Goal: Information Seeking & Learning: Learn about a topic

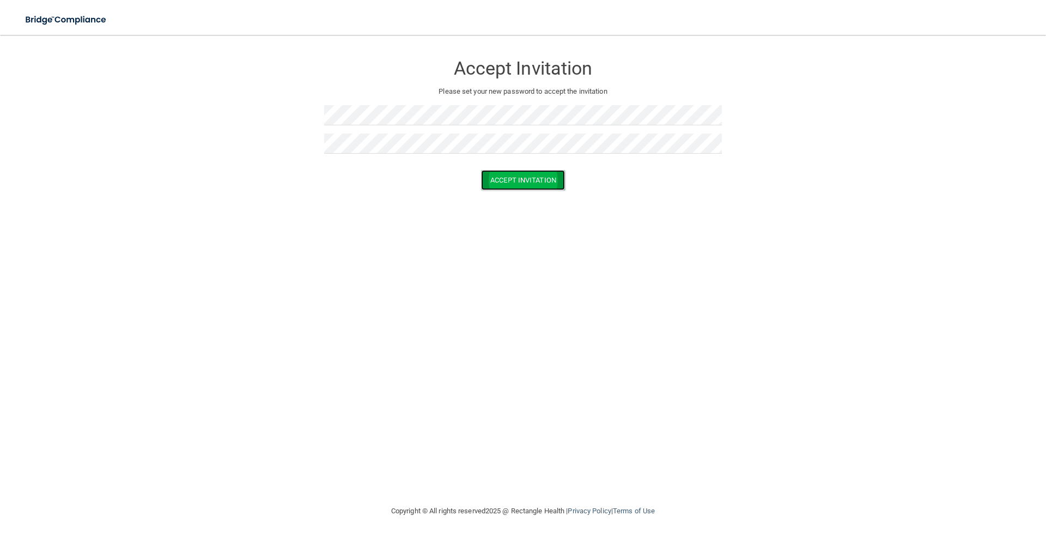
click at [505, 175] on button "Accept Invitation" at bounding box center [523, 180] width 84 height 20
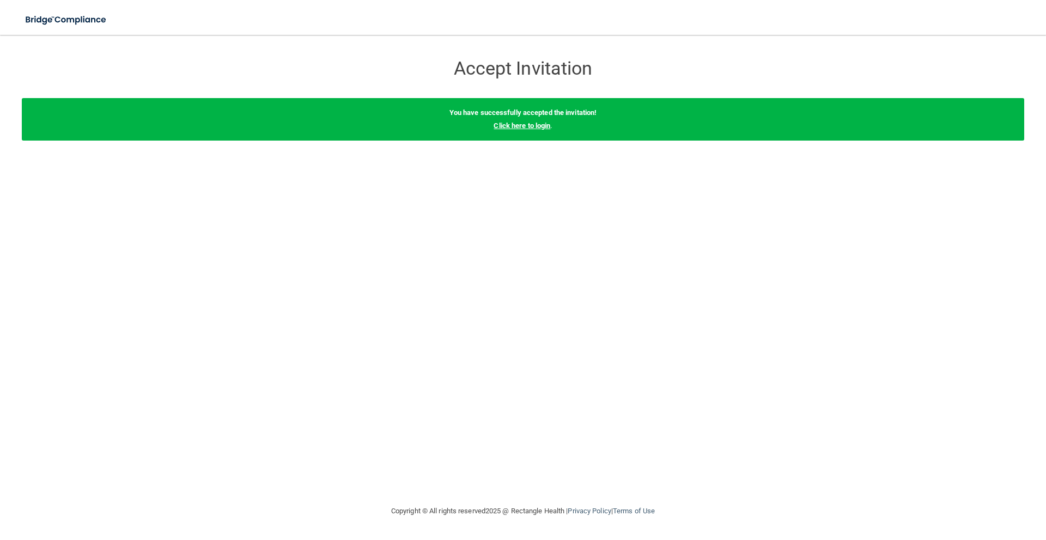
click at [519, 128] on link "Click here to login" at bounding box center [522, 126] width 57 height 8
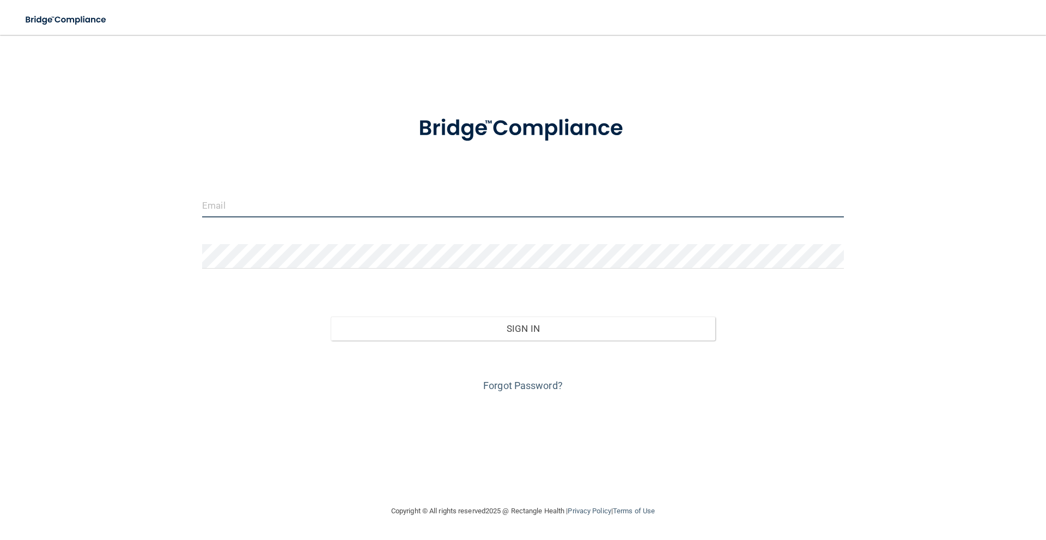
click at [287, 201] on input "email" at bounding box center [523, 205] width 642 height 25
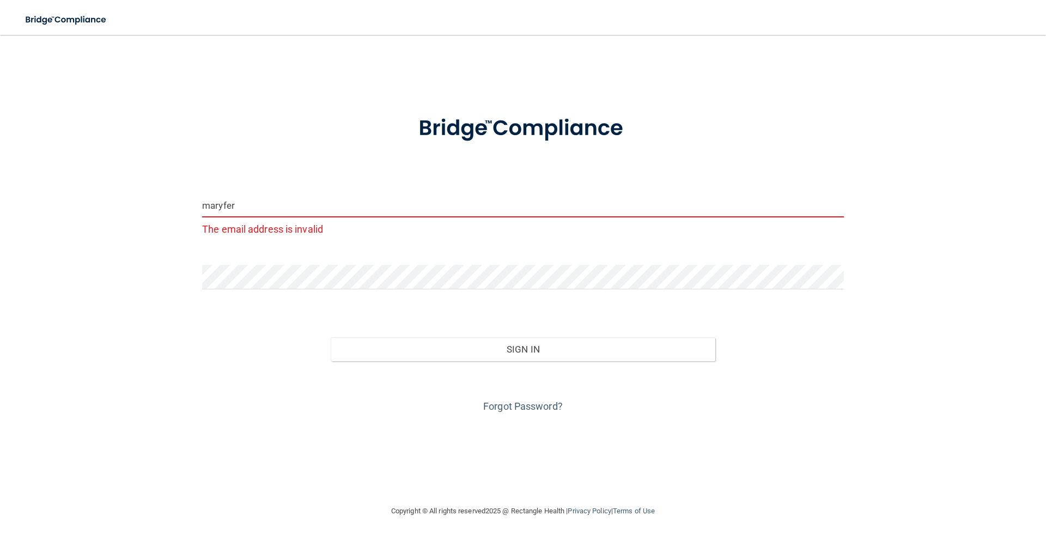
click at [295, 191] on form "maryfer The email address is invalid Invalid email/password. You don't have per…" at bounding box center [523, 257] width 642 height 315
click at [294, 196] on input "maryfer" at bounding box center [523, 205] width 642 height 25
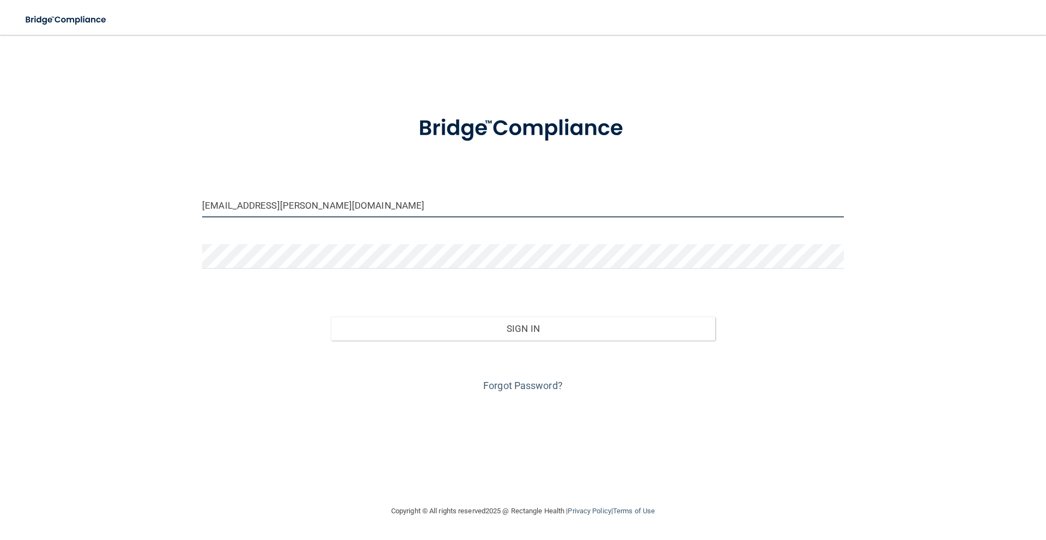
type input "[EMAIL_ADDRESS][PERSON_NAME][DOMAIN_NAME]"
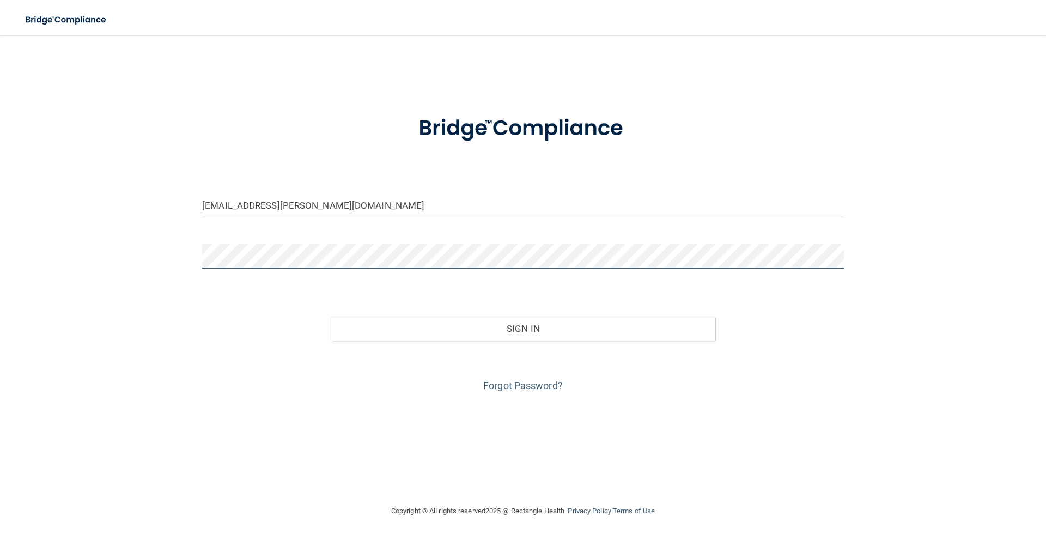
click at [331, 317] on button "Sign In" at bounding box center [523, 329] width 385 height 24
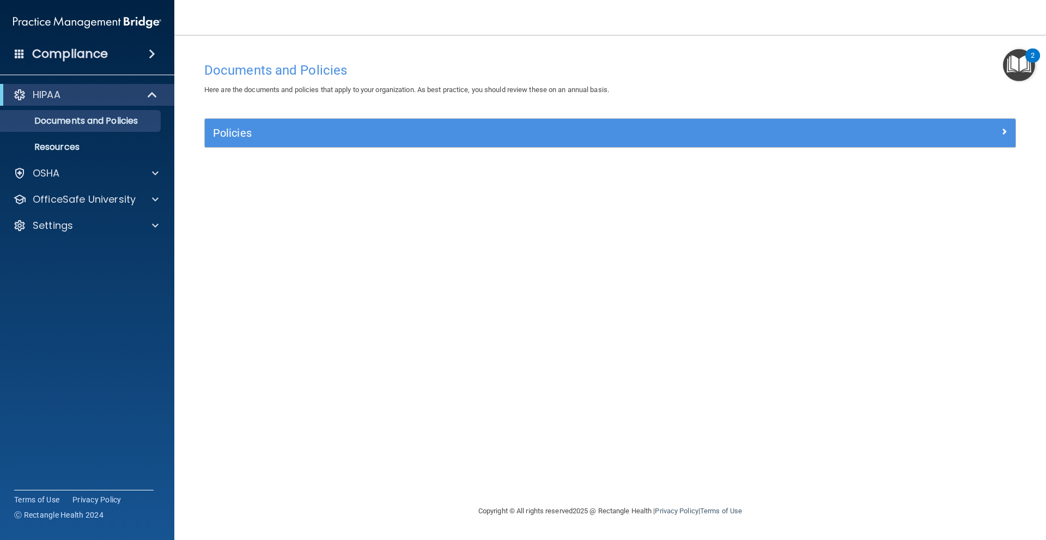
click at [1020, 59] on img "Open Resource Center, 2 new notifications" at bounding box center [1019, 65] width 32 height 32
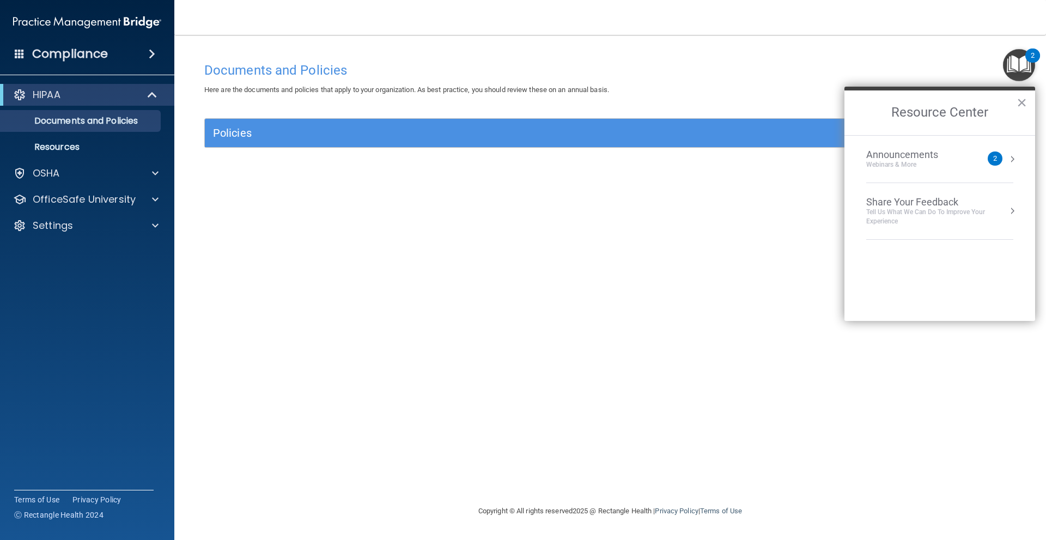
click at [962, 164] on div "Announcements Webinars & More" at bounding box center [924, 159] width 116 height 21
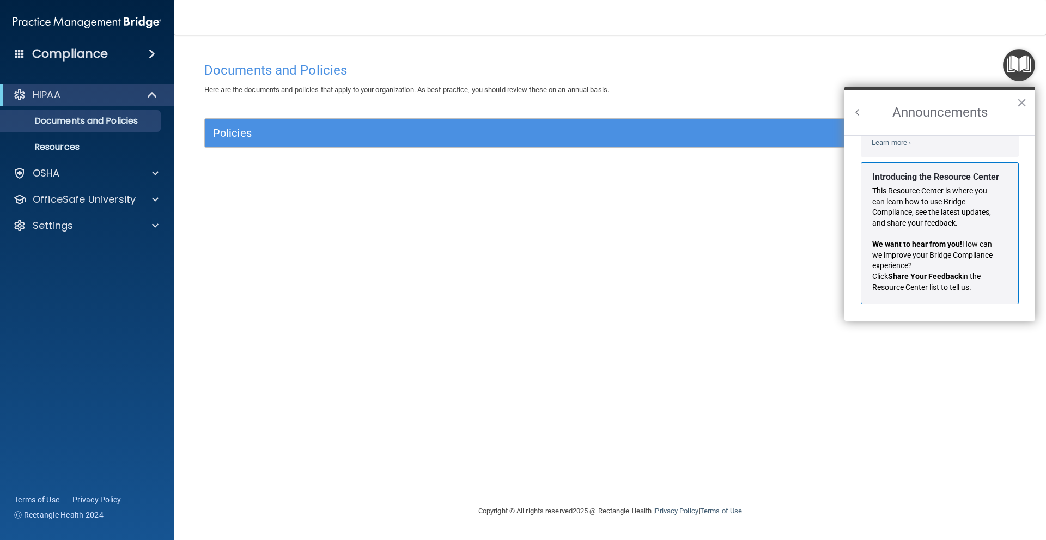
scroll to position [191, 0]
click at [673, 204] on div "Documents and Policies Here are the documents and policies that apply to your o…" at bounding box center [610, 281] width 828 height 448
click at [1025, 102] on button "×" at bounding box center [1022, 102] width 10 height 17
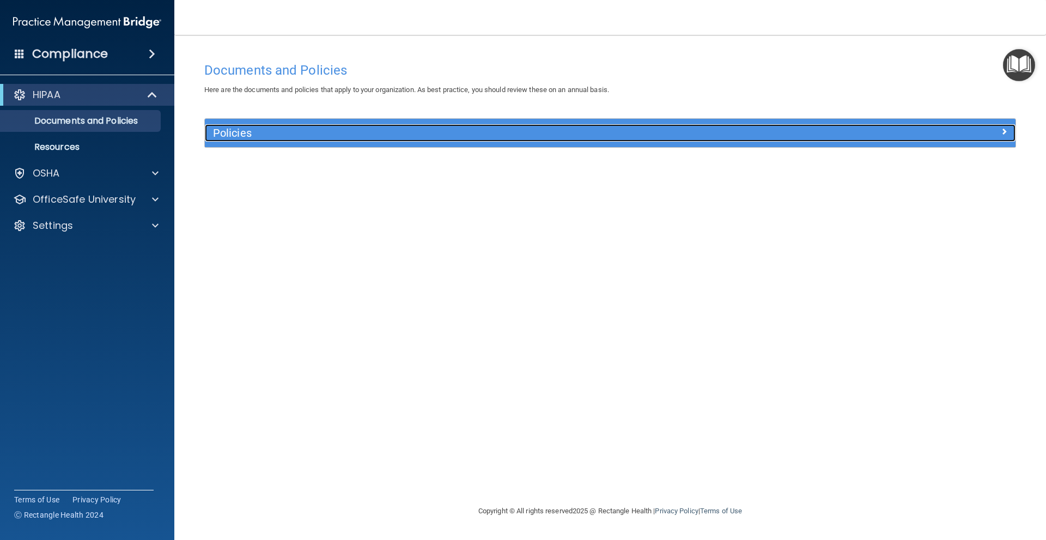
click at [484, 128] on h5 "Policies" at bounding box center [509, 133] width 592 height 12
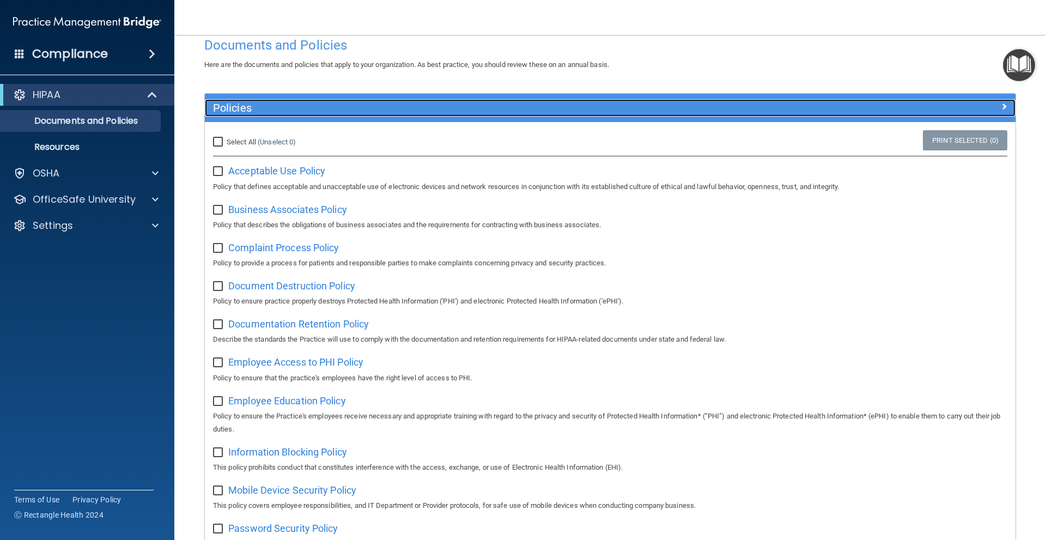
scroll to position [0, 0]
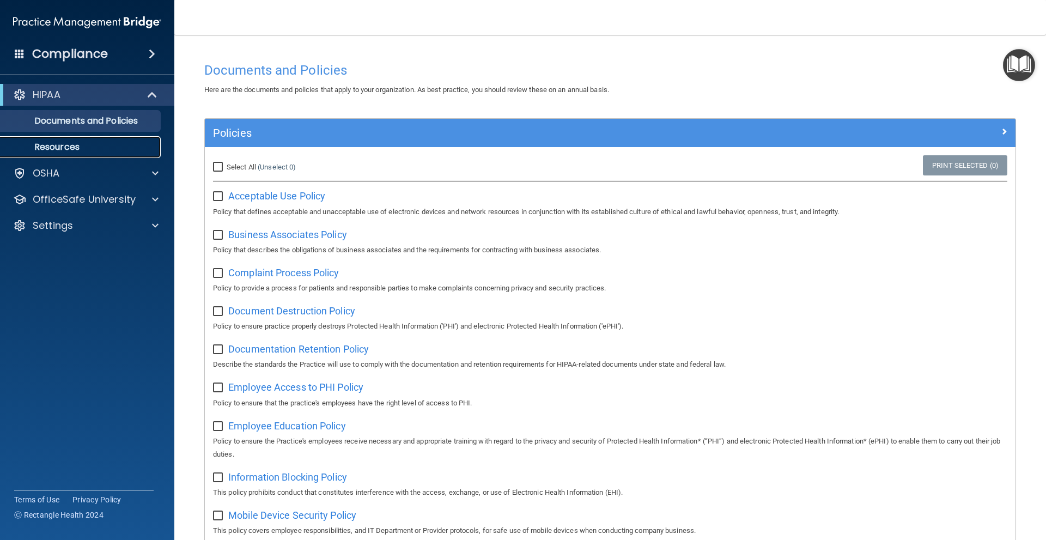
click at [68, 140] on link "Resources" at bounding box center [75, 147] width 172 height 22
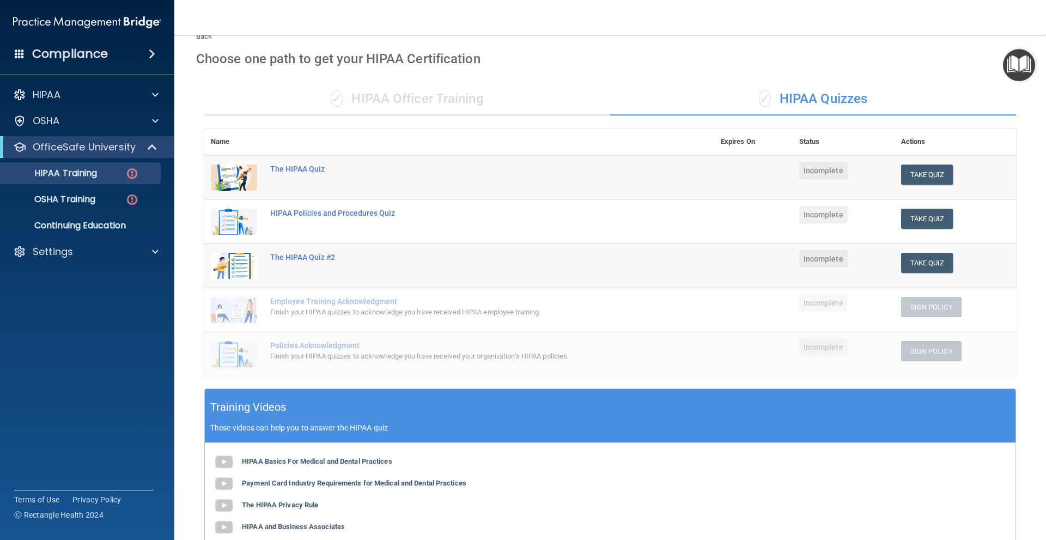
scroll to position [5, 0]
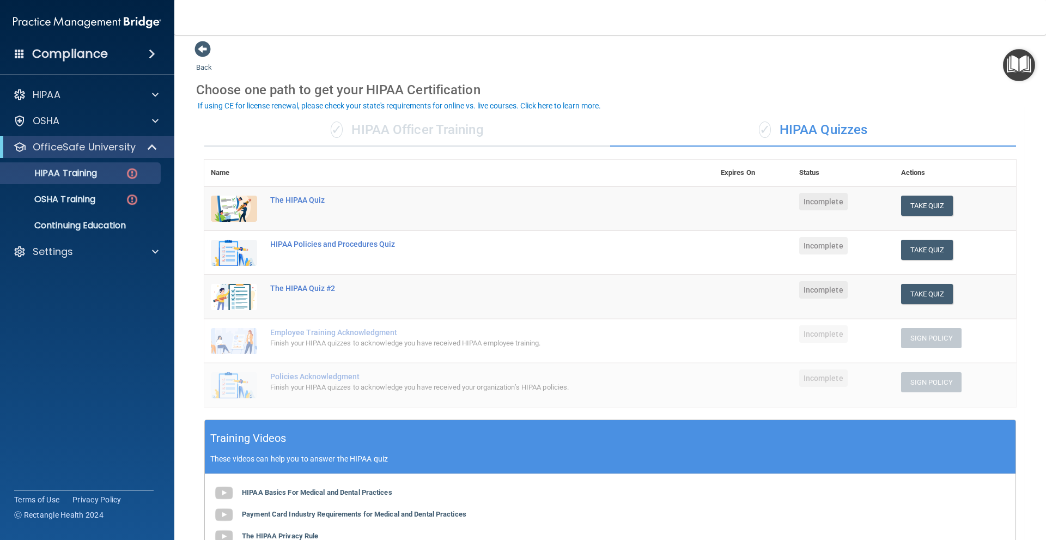
click at [464, 139] on div "✓ HIPAA Officer Training" at bounding box center [407, 130] width 406 height 33
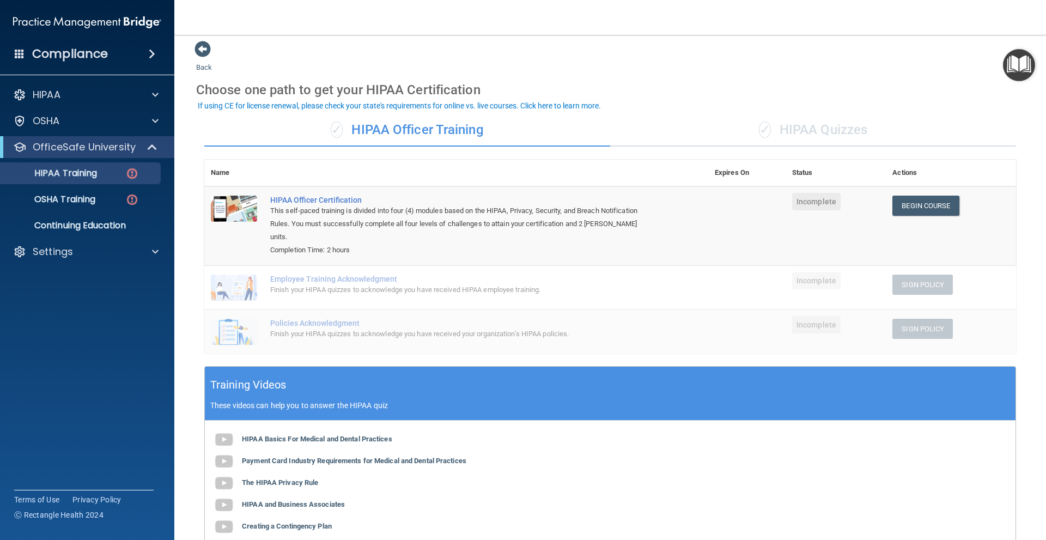
click at [523, 128] on div "✓ HIPAA Officer Training" at bounding box center [407, 130] width 406 height 33
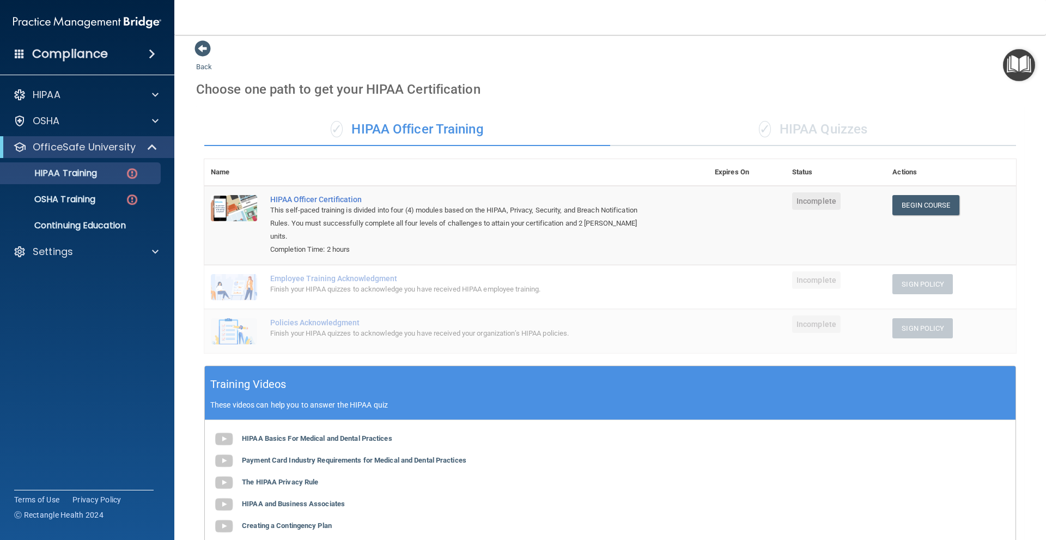
scroll to position [0, 0]
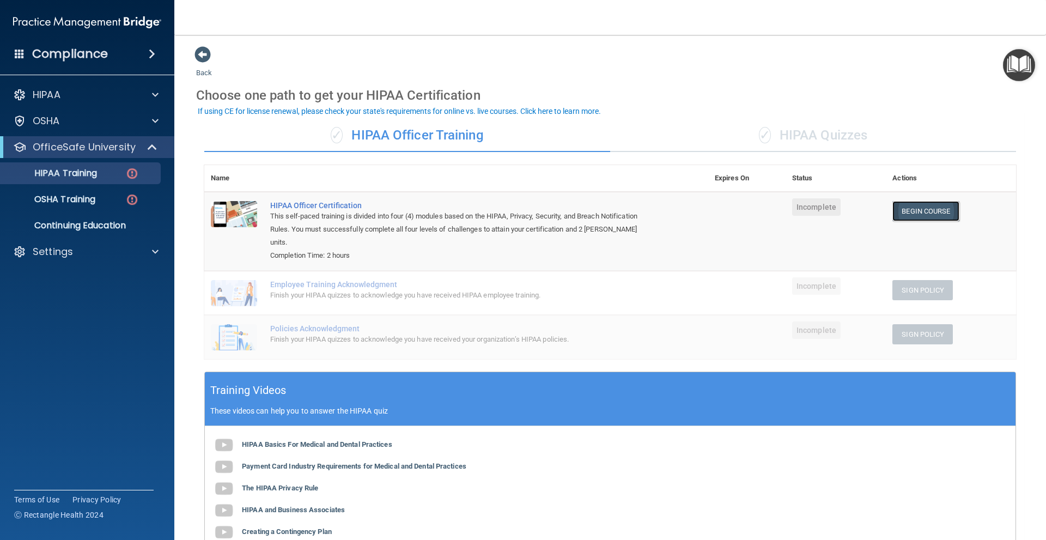
click at [916, 210] on link "Begin Course" at bounding box center [926, 211] width 66 height 20
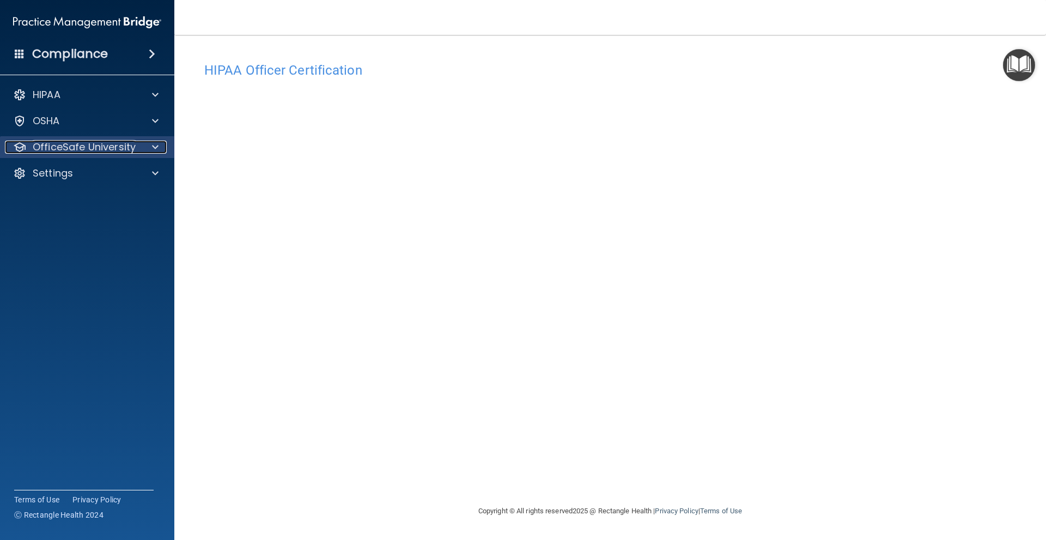
click at [90, 142] on p "OfficeSafe University" at bounding box center [84, 147] width 103 height 13
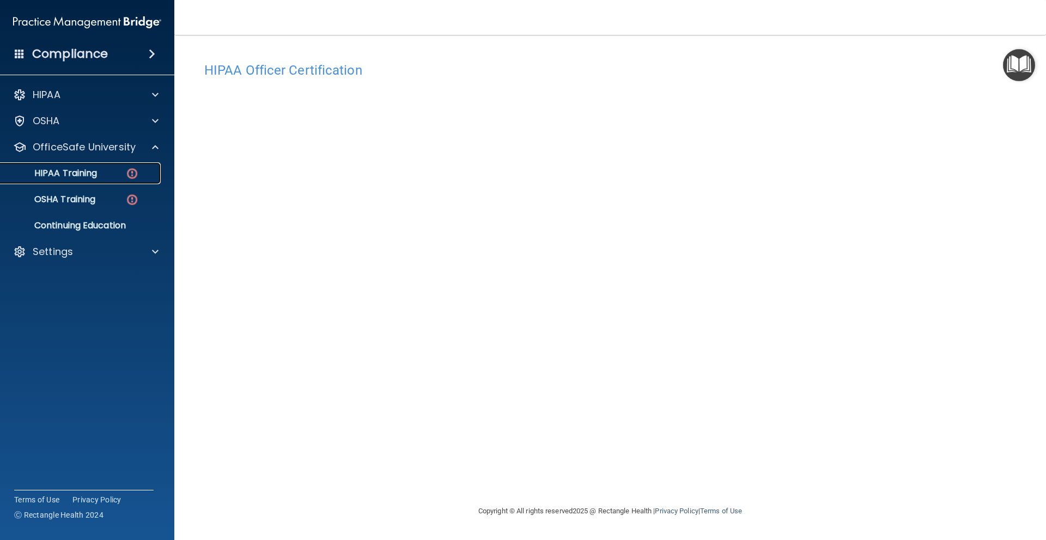
click at [94, 173] on p "HIPAA Training" at bounding box center [52, 173] width 90 height 11
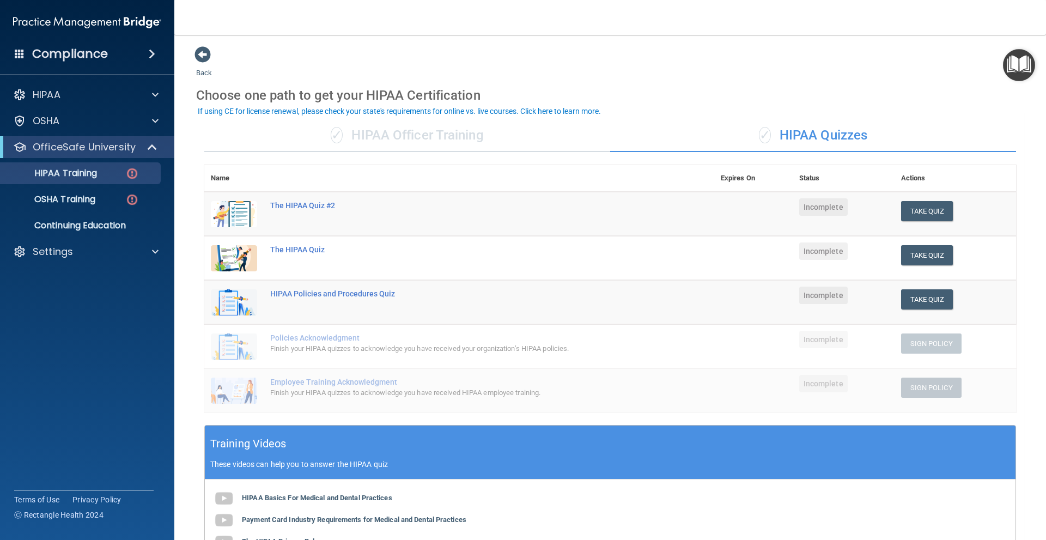
click at [372, 132] on div "✓ HIPAA Officer Training" at bounding box center [407, 135] width 406 height 33
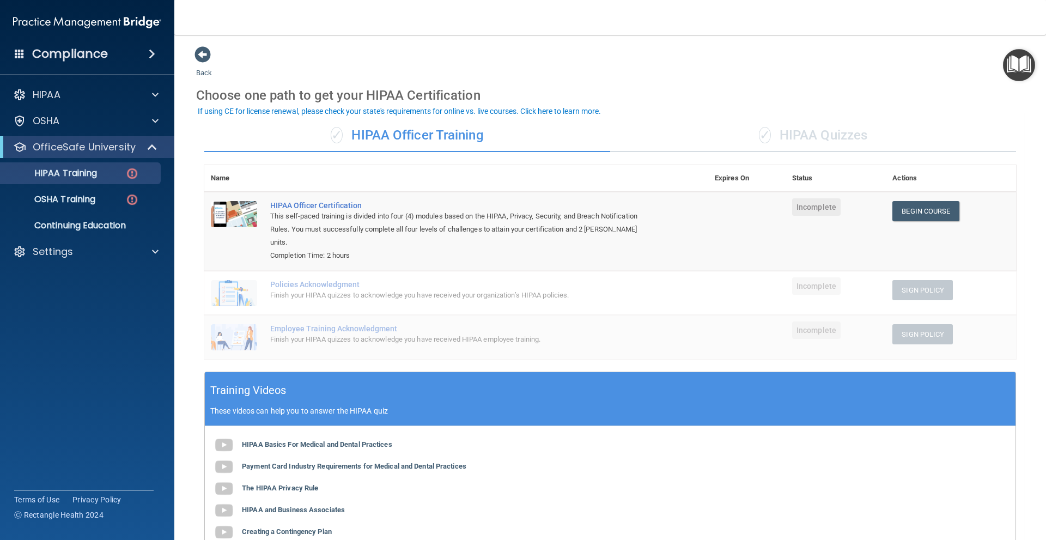
click at [602, 15] on nav "Toggle navigation Maryfer Rosales maryfer.rosales@frontline.group Manage My Ent…" at bounding box center [610, 17] width 872 height 35
click at [78, 199] on p "OSHA Training" at bounding box center [51, 199] width 88 height 11
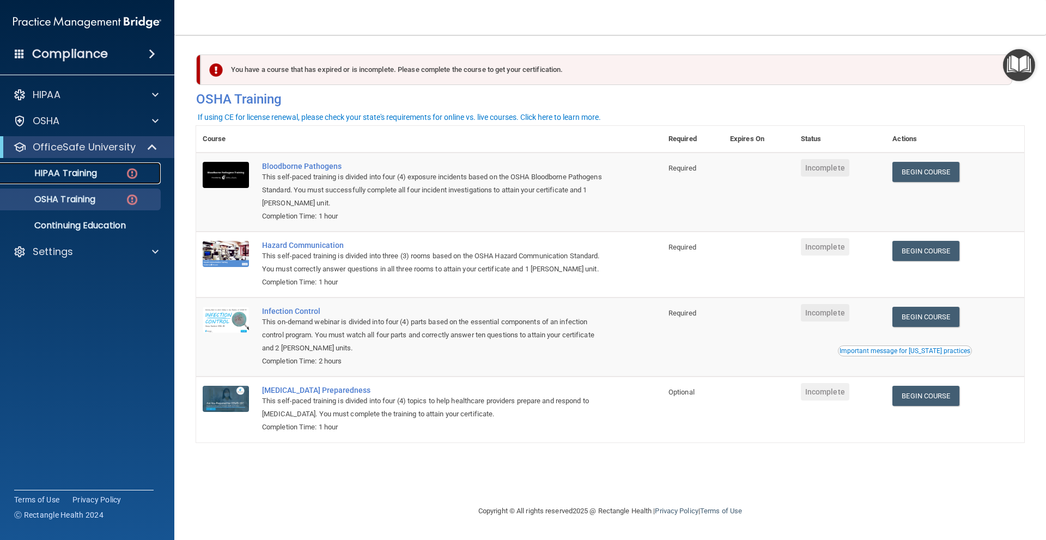
click at [82, 177] on p "HIPAA Training" at bounding box center [52, 173] width 90 height 11
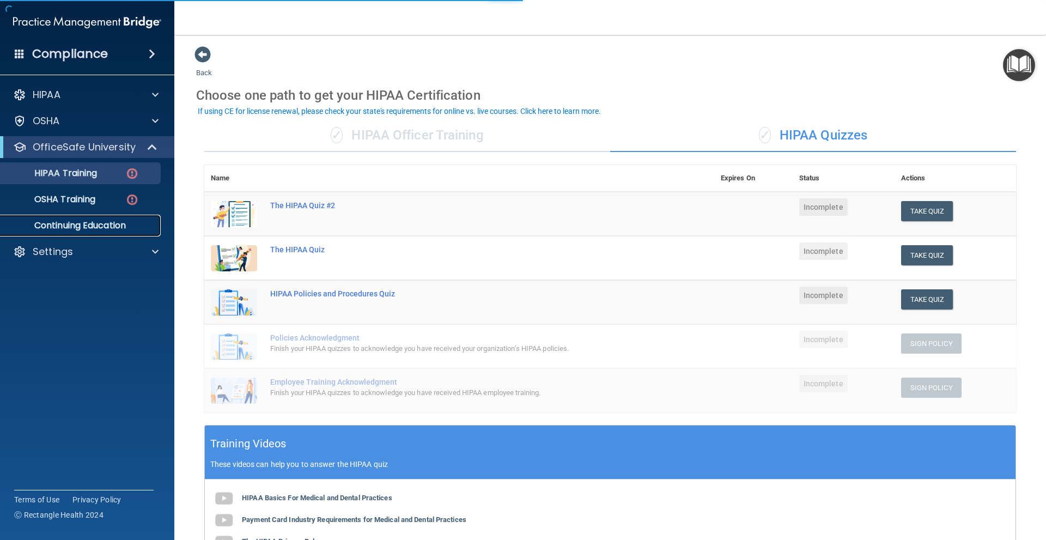
click at [105, 229] on p "Continuing Education" at bounding box center [81, 225] width 149 height 11
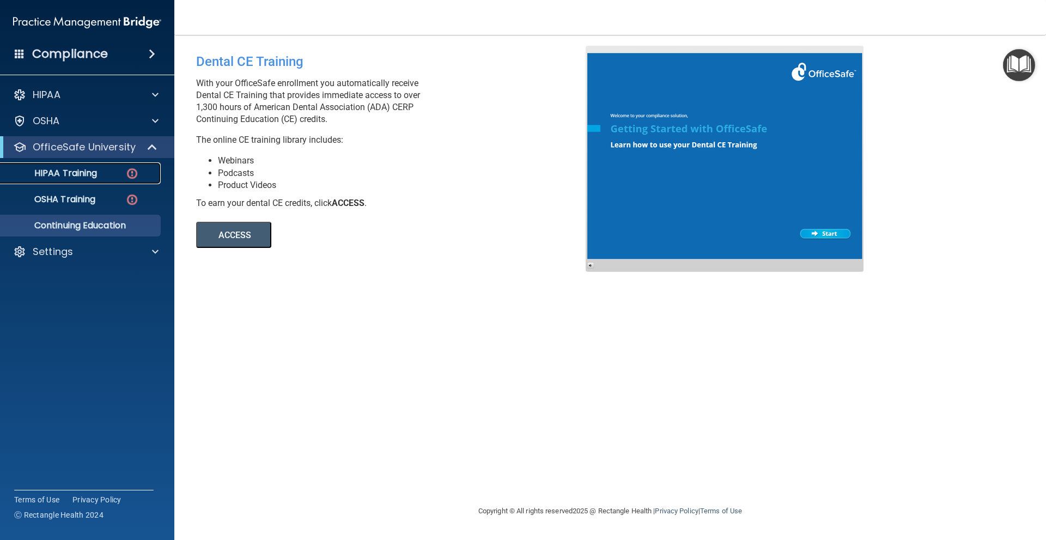
click at [102, 168] on div "HIPAA Training" at bounding box center [81, 173] width 149 height 11
